Goal: Information Seeking & Learning: Learn about a topic

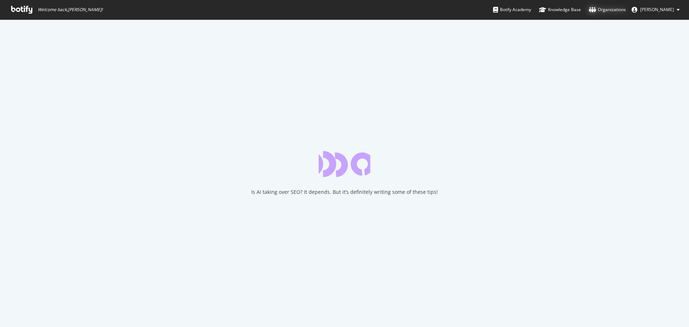
click at [616, 10] on div "Organizations" at bounding box center [607, 9] width 37 height 7
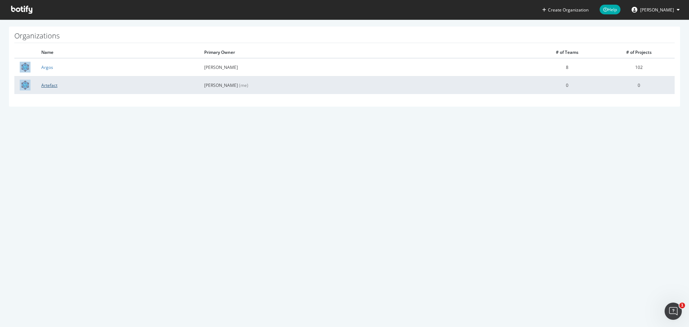
click at [48, 83] on link "Artefact" at bounding box center [49, 85] width 16 height 6
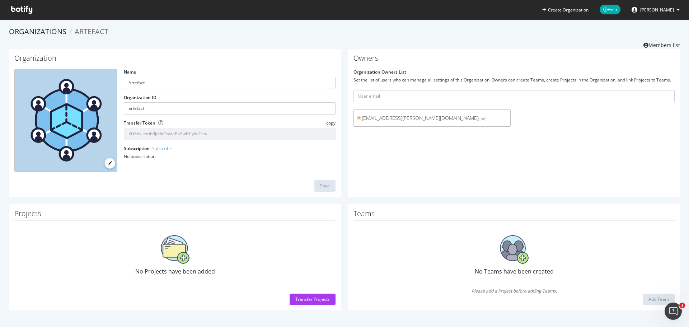
click at [36, 26] on section "Organizations Artefact Members list Organization Name Artefact Organization ID …" at bounding box center [344, 171] width 689 height 305
click at [55, 34] on link "Organizations" at bounding box center [37, 32] width 57 height 10
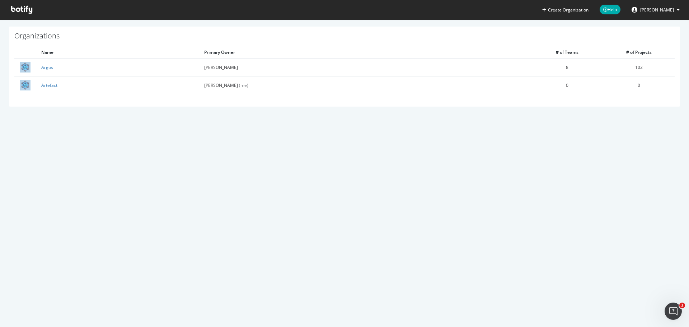
drag, startPoint x: 535, startPoint y: 89, endPoint x: 189, endPoint y: 124, distance: 347.4
click at [192, 126] on div "Create Organization Help [PERSON_NAME] Organizations Name Primary Owner # of Te…" at bounding box center [344, 163] width 689 height 327
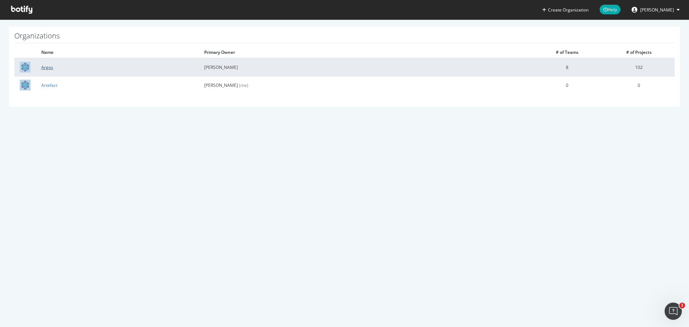
click at [47, 66] on link "Argos" at bounding box center [47, 67] width 12 height 6
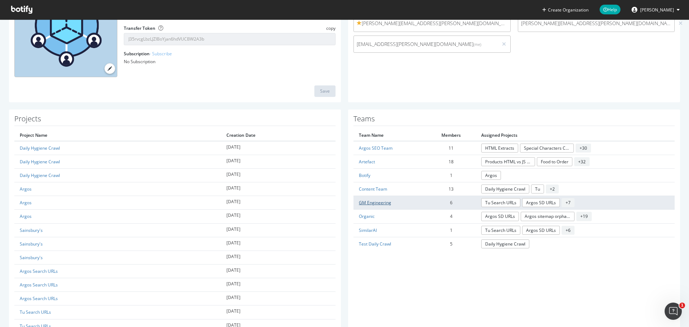
scroll to position [108, 0]
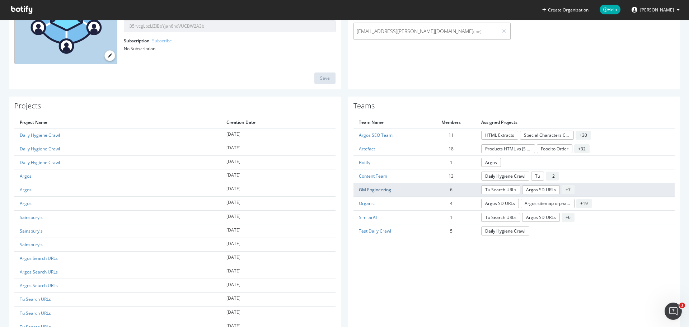
click at [372, 191] on link "GM Engineering" at bounding box center [375, 190] width 32 height 6
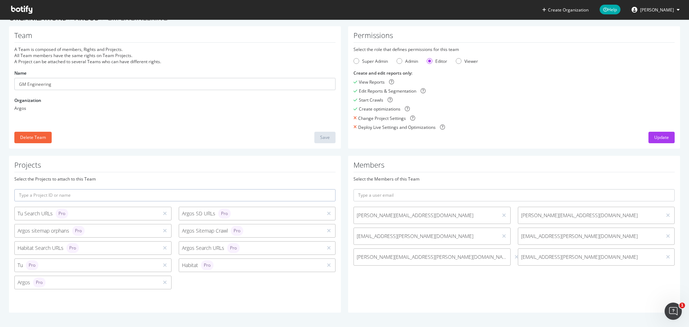
scroll to position [14, 0]
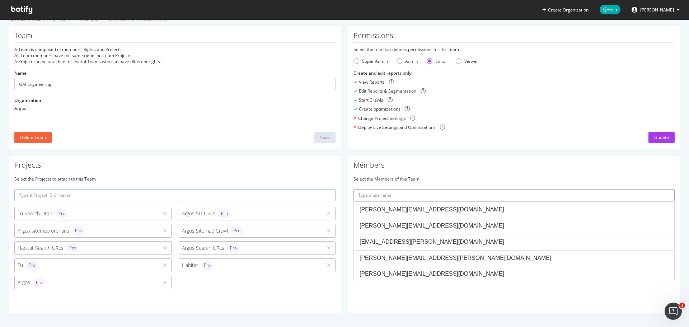
click at [435, 191] on input "text" at bounding box center [513, 195] width 321 height 12
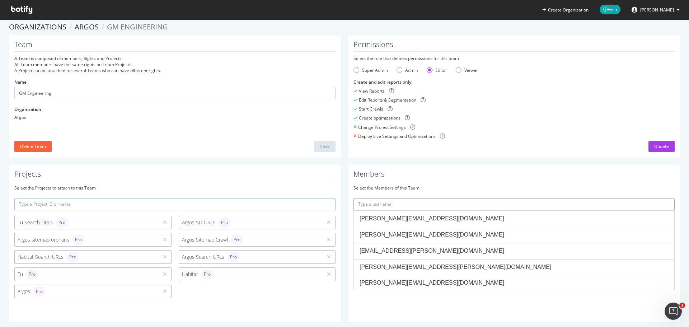
scroll to position [0, 0]
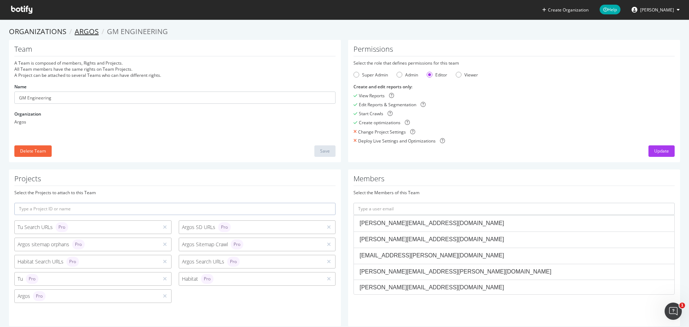
click at [94, 33] on link "Argos" at bounding box center [87, 32] width 24 height 10
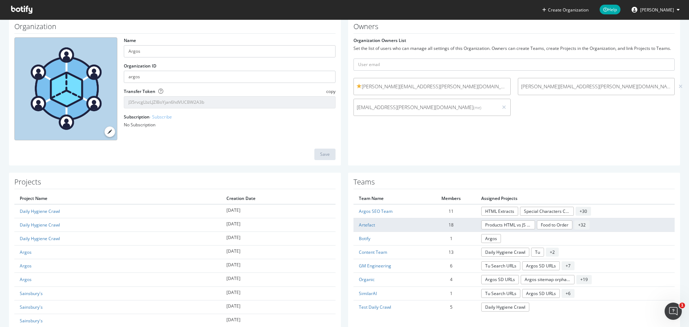
scroll to position [72, 0]
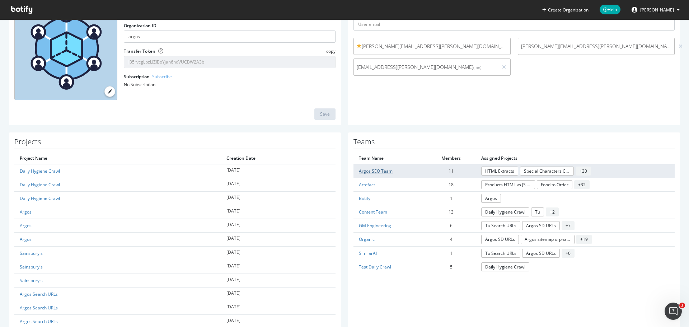
click at [372, 172] on link "Argos SEO Team" at bounding box center [376, 171] width 34 height 6
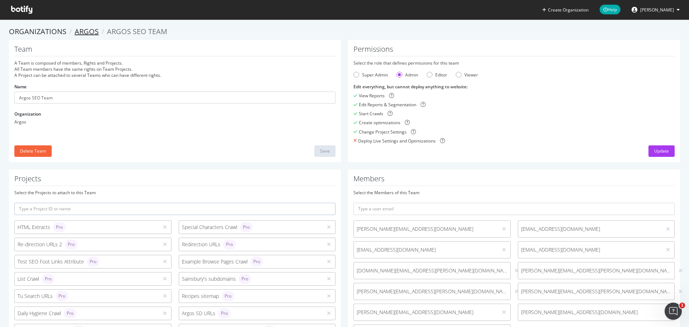
click at [96, 35] on link "Argos" at bounding box center [87, 32] width 24 height 10
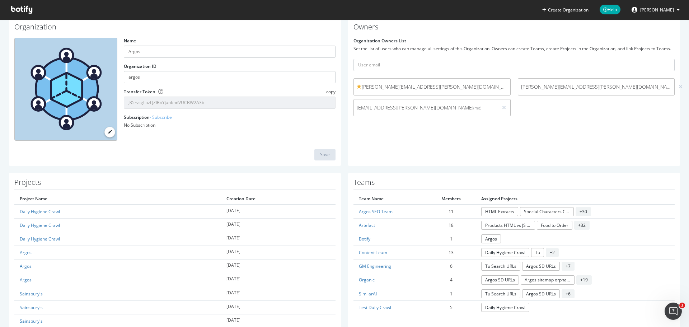
scroll to position [72, 0]
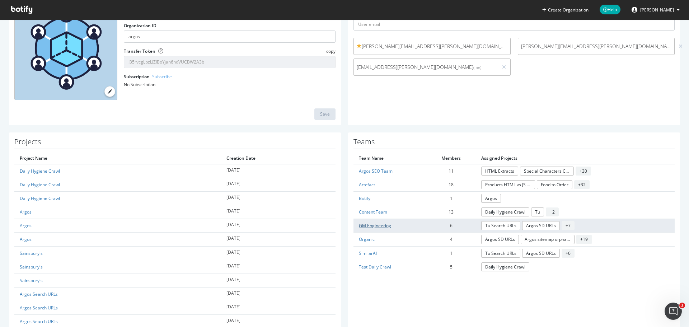
click at [381, 222] on link "GM Engineering" at bounding box center [375, 225] width 32 height 6
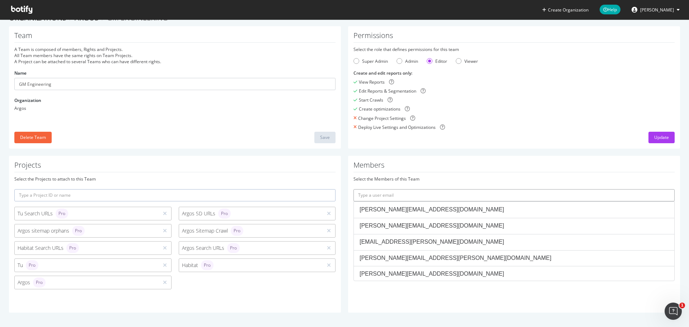
click at [439, 193] on input "text" at bounding box center [513, 195] width 321 height 12
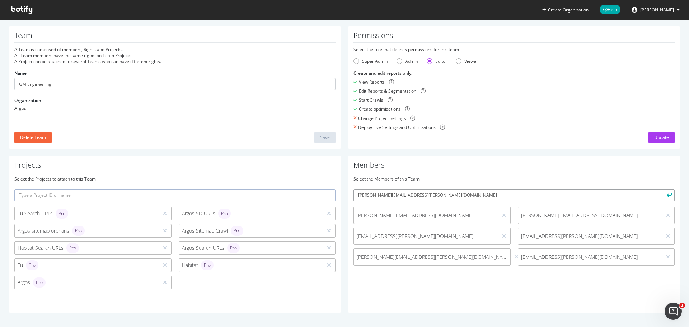
type input "[PERSON_NAME][EMAIL_ADDRESS][PERSON_NAME][DOMAIN_NAME]"
click at [662, 189] on button "submit" at bounding box center [668, 195] width 12 height 12
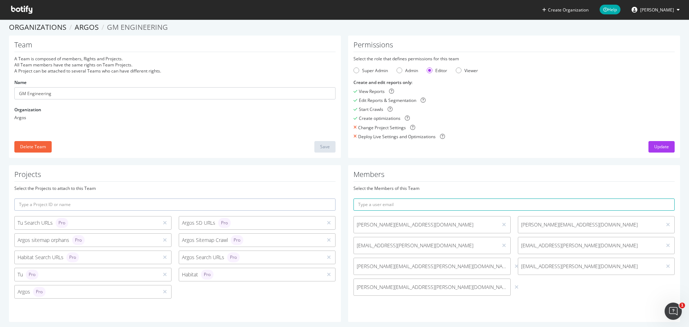
scroll to position [0, 0]
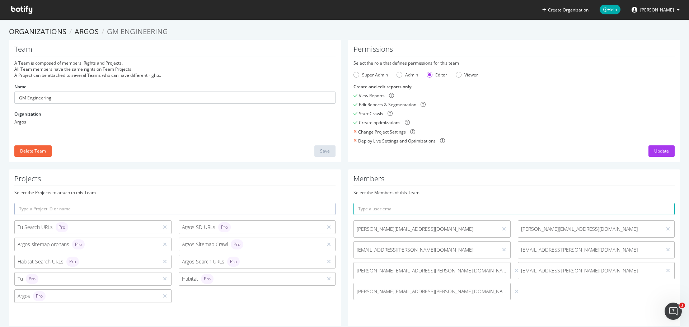
click at [27, 8] on icon at bounding box center [21, 10] width 21 height 8
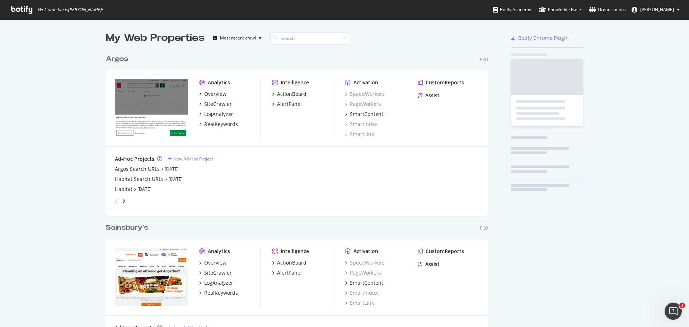
scroll to position [332, 383]
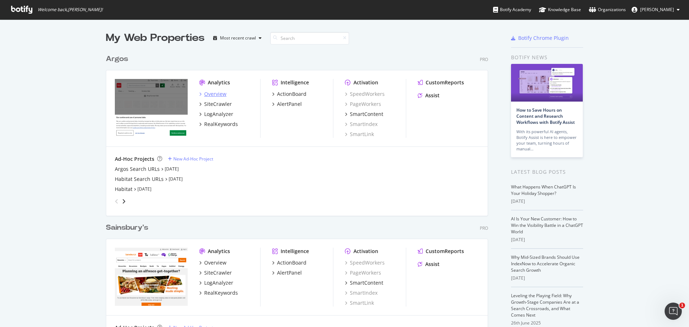
click at [214, 96] on div "Overview" at bounding box center [215, 93] width 22 height 7
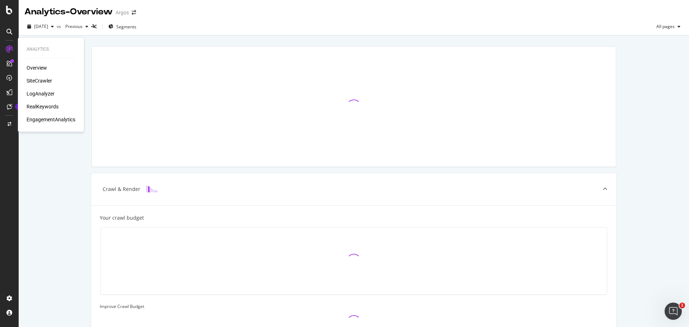
click at [57, 119] on div "EngagementAnalytics" at bounding box center [51, 119] width 49 height 7
